Goal: Transaction & Acquisition: Purchase product/service

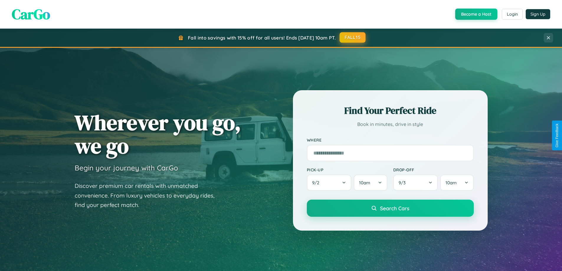
click at [353, 37] on button "FALL15" at bounding box center [353, 37] width 26 height 11
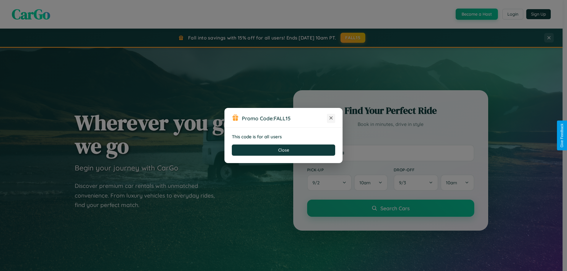
click at [331, 118] on icon at bounding box center [331, 118] width 6 height 6
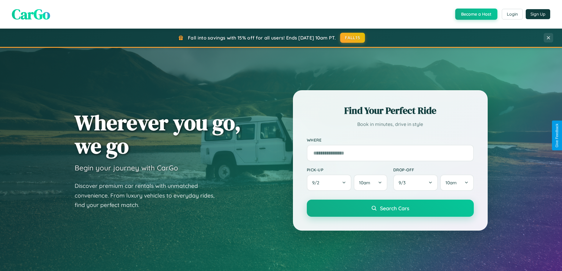
scroll to position [17, 0]
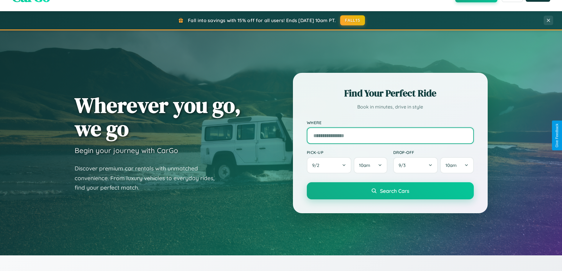
click at [390, 136] on input "text" at bounding box center [390, 136] width 167 height 17
type input "*********"
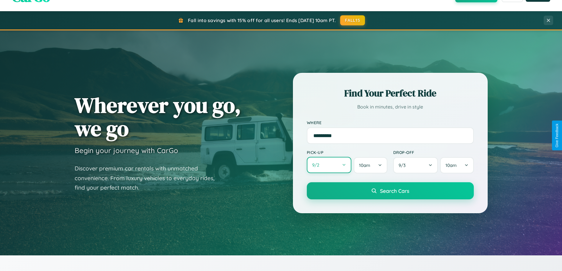
click at [329, 165] on button "9 / 2" at bounding box center [329, 165] width 45 height 16
select select "*"
select select "****"
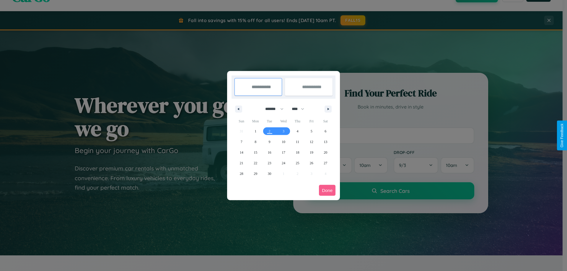
drag, startPoint x: 272, startPoint y: 109, endPoint x: 283, endPoint y: 118, distance: 15.1
click at [272, 109] on select "******* ******** ***** ***** *** **** **** ****** ********* ******* ******** **…" at bounding box center [273, 109] width 25 height 10
click at [325, 131] on span "6" at bounding box center [325, 131] width 2 height 11
type input "**********"
click at [325, 142] on span "13" at bounding box center [326, 142] width 4 height 11
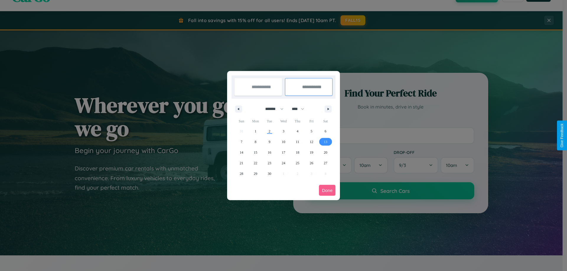
type input "**********"
click at [327, 190] on button "Done" at bounding box center [327, 190] width 17 height 11
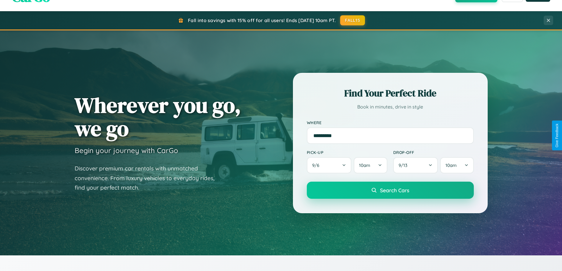
click at [390, 190] on span "Search Cars" at bounding box center [394, 190] width 29 height 6
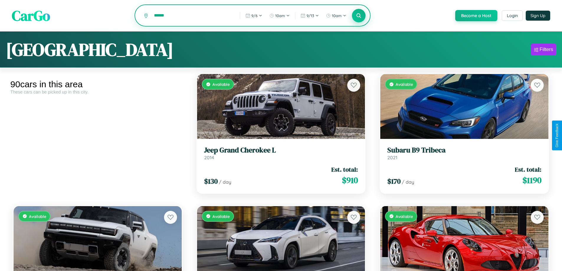
type input "******"
click at [359, 16] on icon at bounding box center [359, 16] width 6 height 6
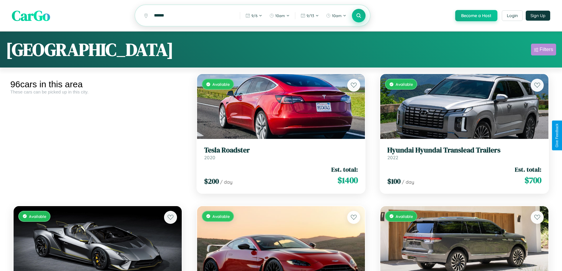
click at [544, 50] on div "Filters" at bounding box center [547, 50] width 14 height 6
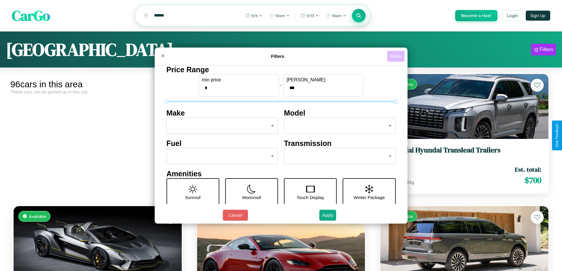
click at [397, 56] on button "Reset" at bounding box center [395, 56] width 17 height 11
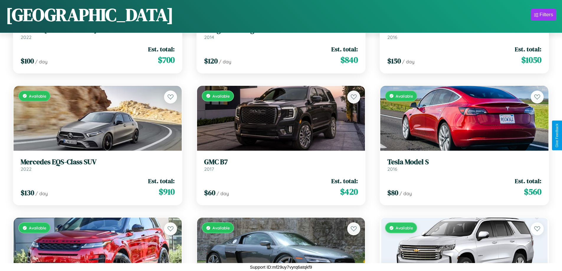
scroll to position [3785, 0]
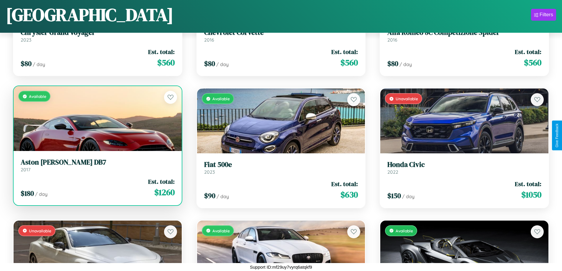
click at [97, 119] on div "Available" at bounding box center [98, 118] width 168 height 65
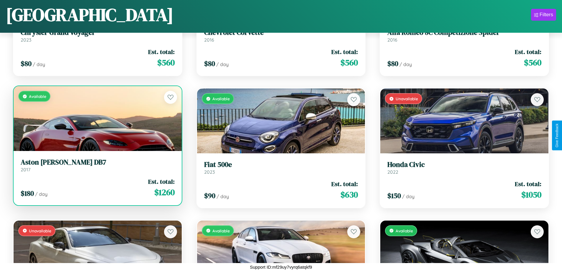
click at [97, 119] on div "Available" at bounding box center [98, 118] width 168 height 65
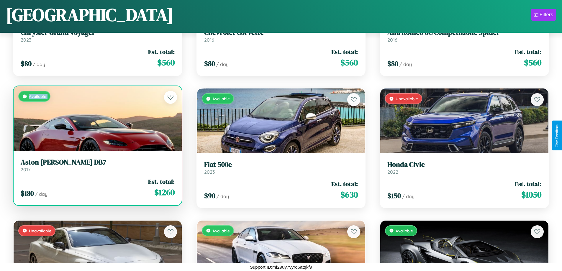
click at [97, 119] on div "Available" at bounding box center [98, 118] width 168 height 65
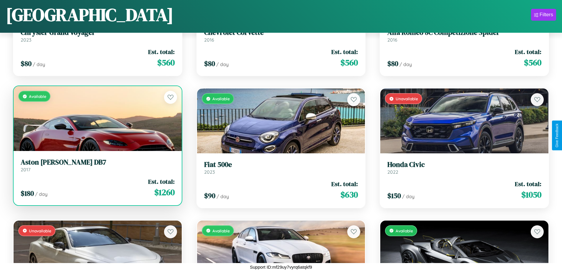
click at [97, 119] on div "Available" at bounding box center [98, 118] width 168 height 65
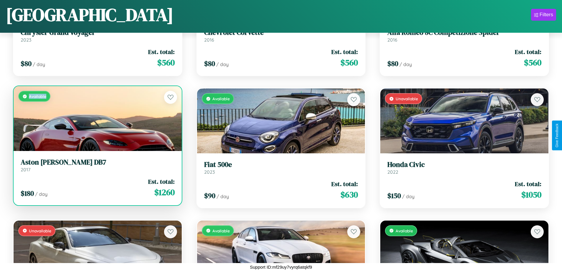
click at [97, 119] on div "Available" at bounding box center [98, 118] width 168 height 65
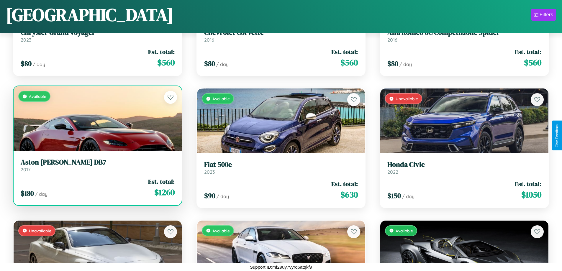
click at [97, 165] on h3 "Aston Martin DB7" at bounding box center [98, 162] width 154 height 9
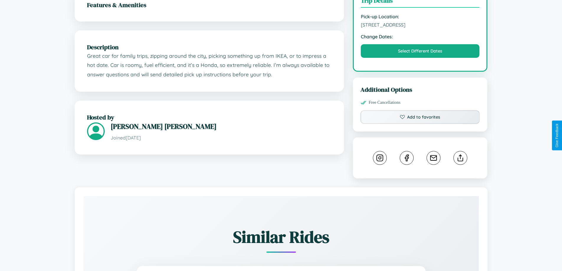
scroll to position [194, 0]
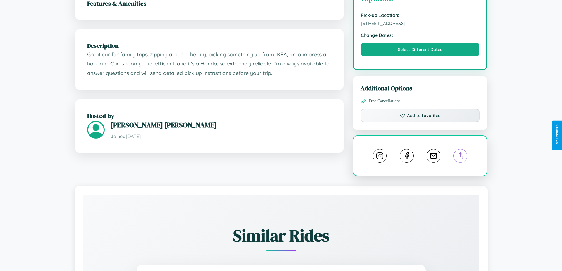
click at [461, 153] on line at bounding box center [461, 155] width 0 height 4
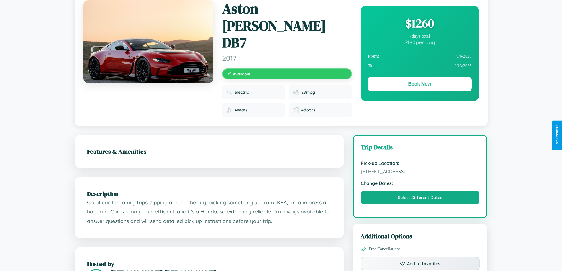
scroll to position [0, 0]
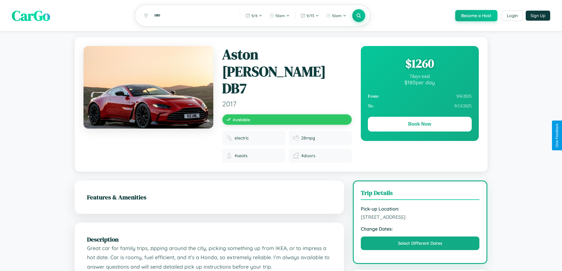
click at [420, 64] on div "$ 1260" at bounding box center [420, 64] width 104 height 16
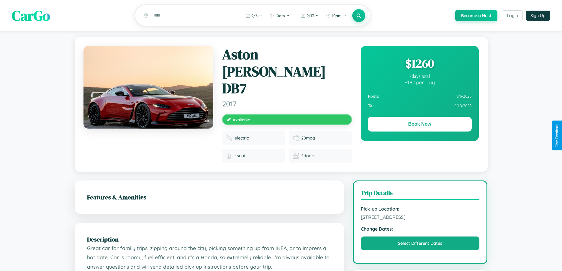
click at [420, 64] on div "$ 1260" at bounding box center [420, 64] width 104 height 16
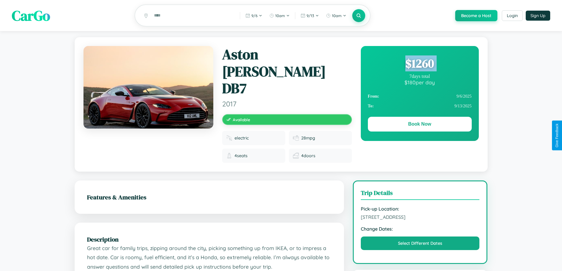
click at [420, 64] on div "$ 1260" at bounding box center [420, 64] width 104 height 16
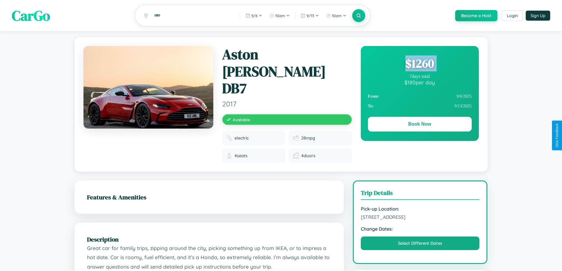
click at [420, 64] on div "$ 1260" at bounding box center [420, 64] width 104 height 16
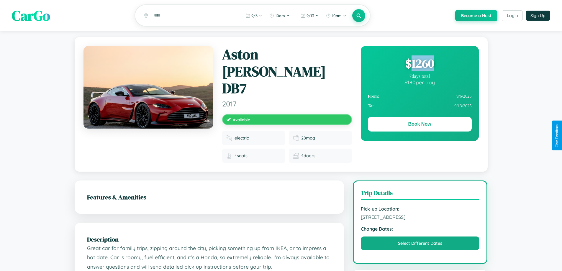
click at [420, 64] on div "$ 1260" at bounding box center [420, 64] width 104 height 16
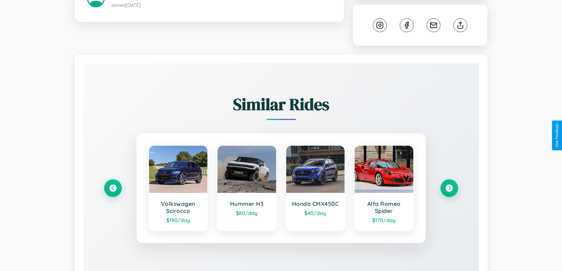
scroll to position [329, 0]
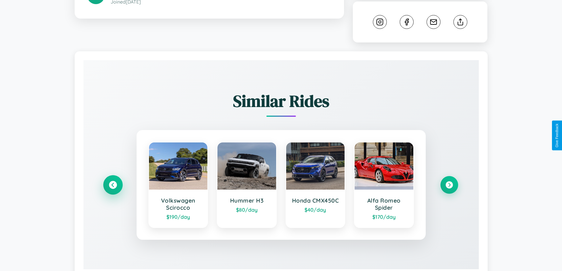
click at [113, 181] on icon at bounding box center [113, 185] width 8 height 8
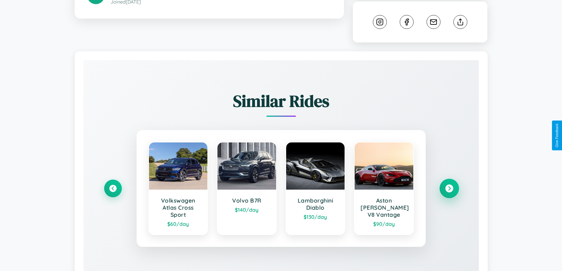
click at [449, 185] on icon at bounding box center [450, 189] width 8 height 8
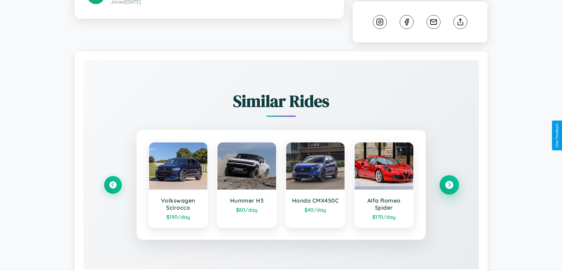
click at [449, 181] on icon at bounding box center [450, 185] width 8 height 8
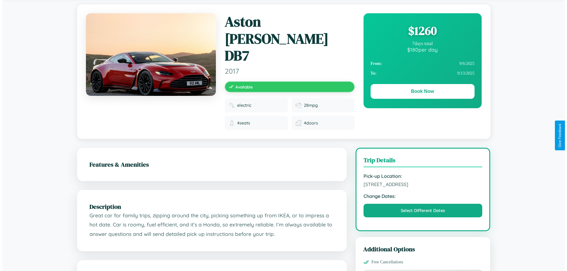
scroll to position [0, 0]
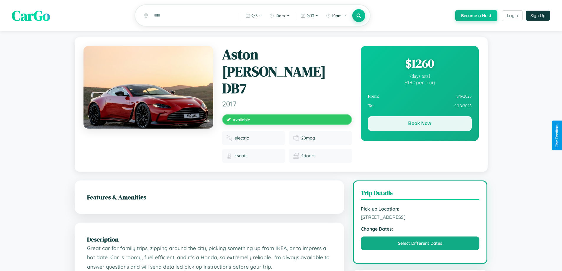
click at [420, 125] on button "Book Now" at bounding box center [420, 123] width 104 height 15
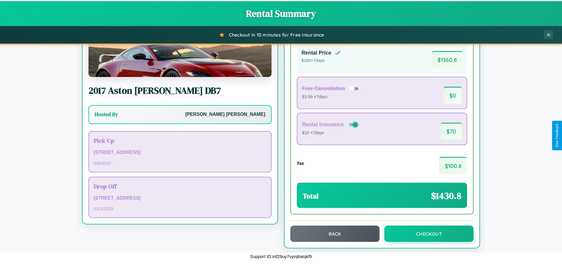
scroll to position [40, 0]
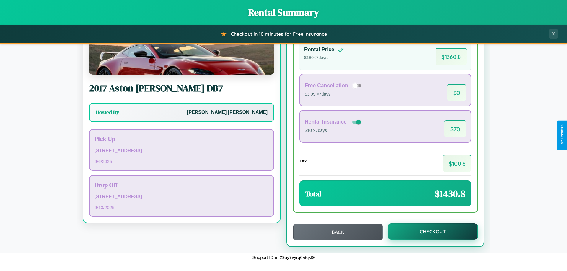
click at [429, 232] on button "Checkout" at bounding box center [433, 231] width 90 height 17
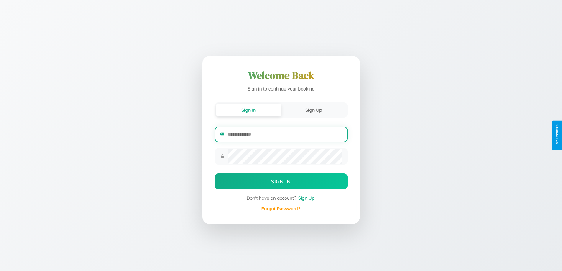
click at [285, 135] on input "email" at bounding box center [285, 134] width 114 height 14
type input "**********"
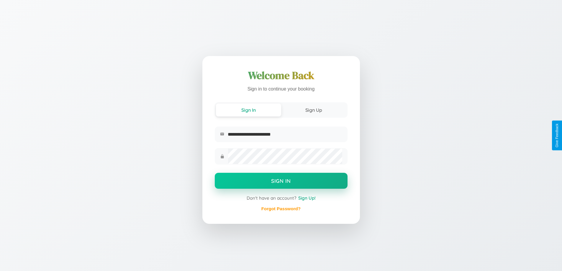
click at [281, 182] on button "Sign In" at bounding box center [281, 181] width 133 height 16
